Goal: Information Seeking & Learning: Find specific fact

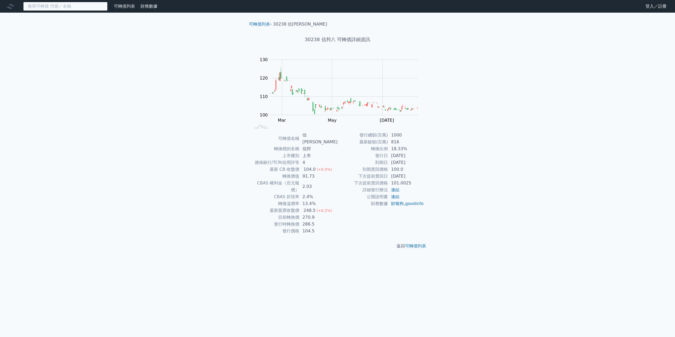
click at [56, 7] on input at bounding box center [65, 6] width 84 height 9
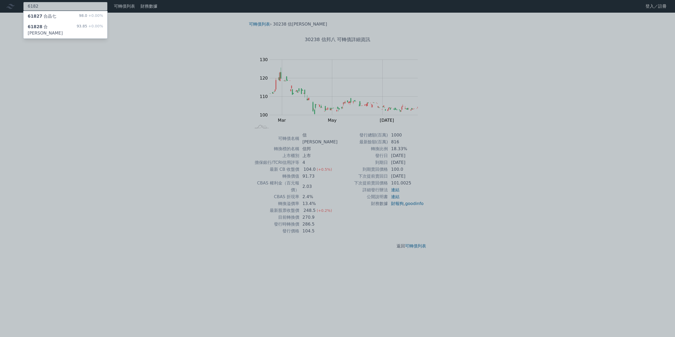
type input "6182"
click at [60, 19] on div "61827 合晶七 98.0 +0.00%" at bounding box center [65, 16] width 84 height 11
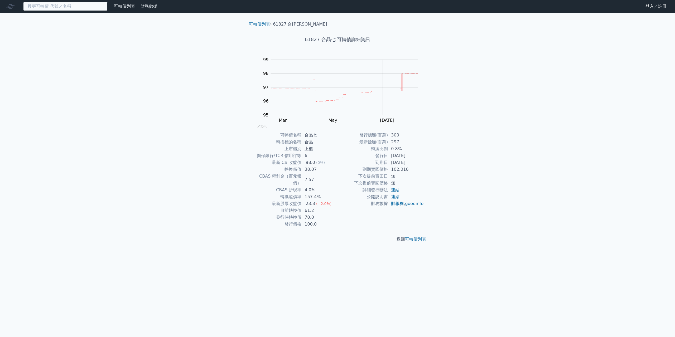
click at [56, 9] on input at bounding box center [65, 6] width 84 height 9
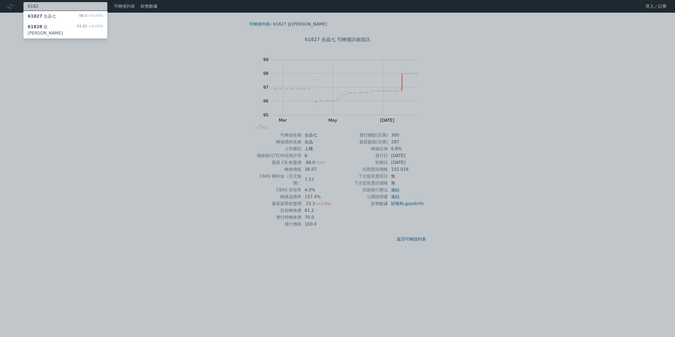
type input "6182"
click at [55, 27] on div "61828 合晶八 93.85 +0.00%" at bounding box center [65, 30] width 84 height 17
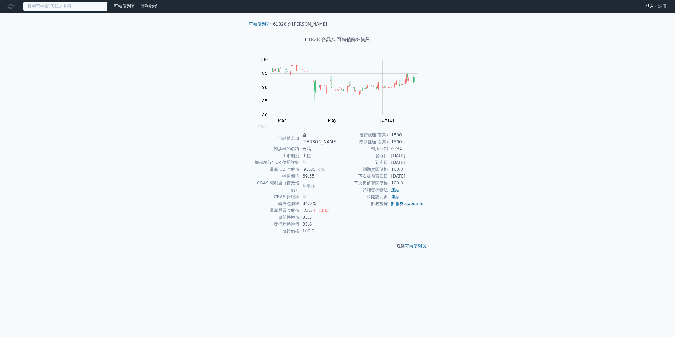
click at [55, 8] on input at bounding box center [65, 6] width 84 height 9
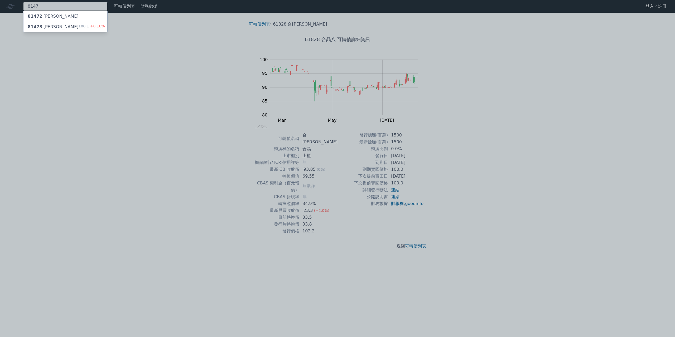
type input "8147"
click at [60, 25] on div "81473 正淩三 100.1 +0.10%" at bounding box center [65, 27] width 84 height 11
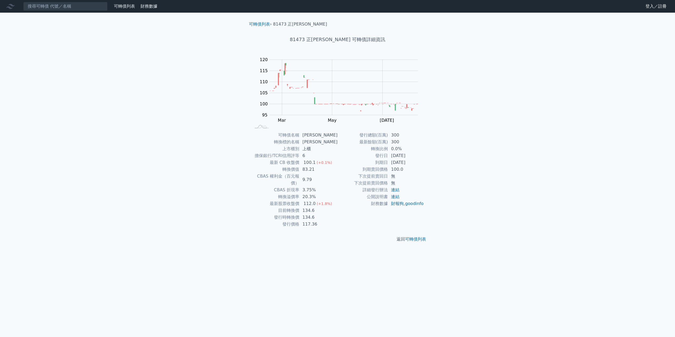
click at [45, 12] on nav "可轉債列表 財務數據 可轉債列表 財務數據 登入／註冊 登入／註冊" at bounding box center [337, 6] width 675 height 13
click at [45, 9] on input at bounding box center [65, 6] width 84 height 9
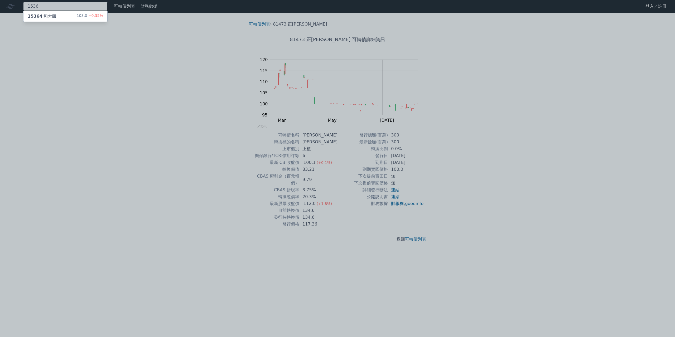
type input "1536"
click at [54, 17] on div "15364 和大四 103.0 +0.35%" at bounding box center [65, 16] width 84 height 11
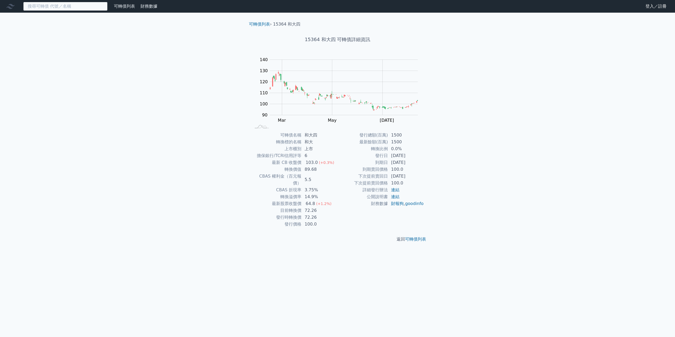
click at [58, 7] on input at bounding box center [65, 6] width 84 height 9
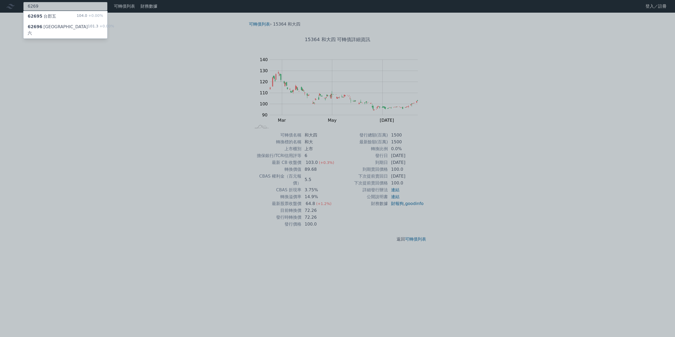
type input "6269"
click at [59, 18] on div "62695 台郡五 104.0 +0.00%" at bounding box center [65, 16] width 84 height 11
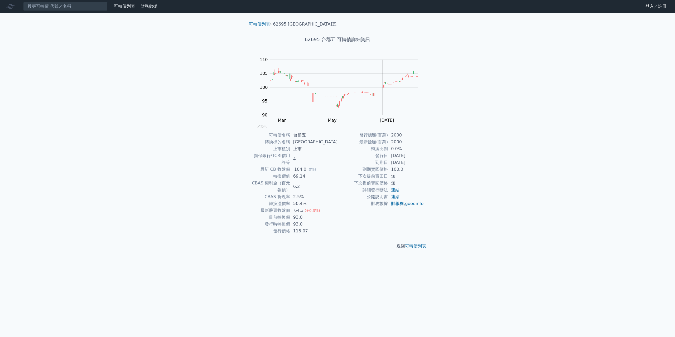
click at [74, 12] on nav "可轉債列表 財務數據 可轉債列表 財務數據 登入／註冊 登入／註冊" at bounding box center [337, 6] width 675 height 13
drag, startPoint x: 81, startPoint y: 7, endPoint x: 84, endPoint y: 8, distance: 3.0
click at [81, 7] on input at bounding box center [65, 6] width 84 height 9
click at [83, 9] on input at bounding box center [65, 6] width 84 height 9
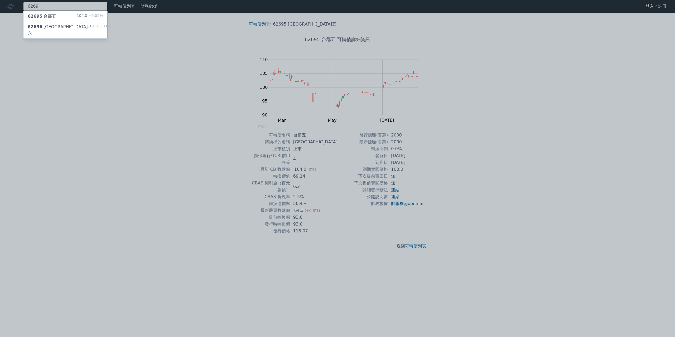
type input "6269"
click at [74, 24] on div "62696 台郡六 101.3 +0.00%" at bounding box center [65, 30] width 84 height 17
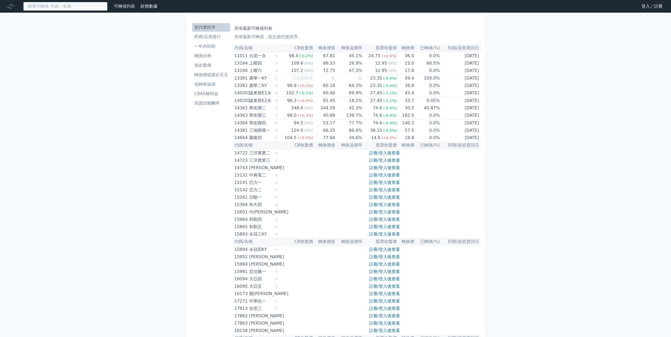
click at [82, 9] on input at bounding box center [65, 6] width 84 height 9
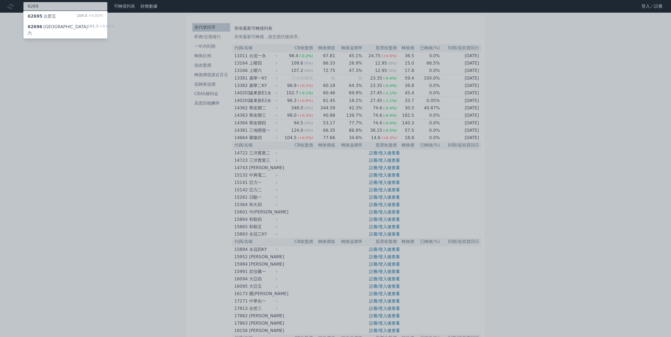
type input "6269"
click at [79, 11] on div "62695 台郡五 104.0 +0.00%" at bounding box center [65, 16] width 84 height 11
